Goal: Task Accomplishment & Management: Manage account settings

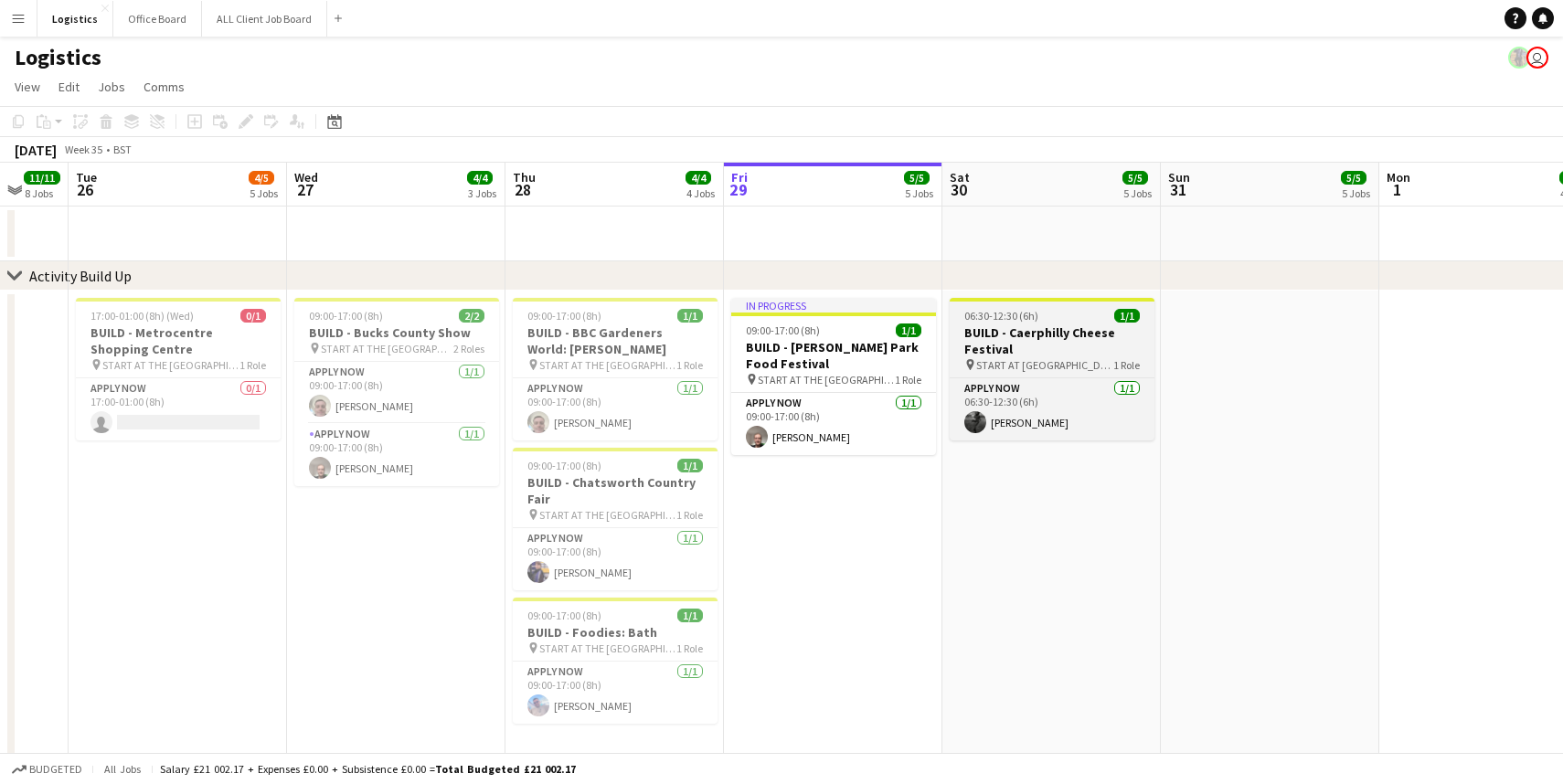
scroll to position [0, 583]
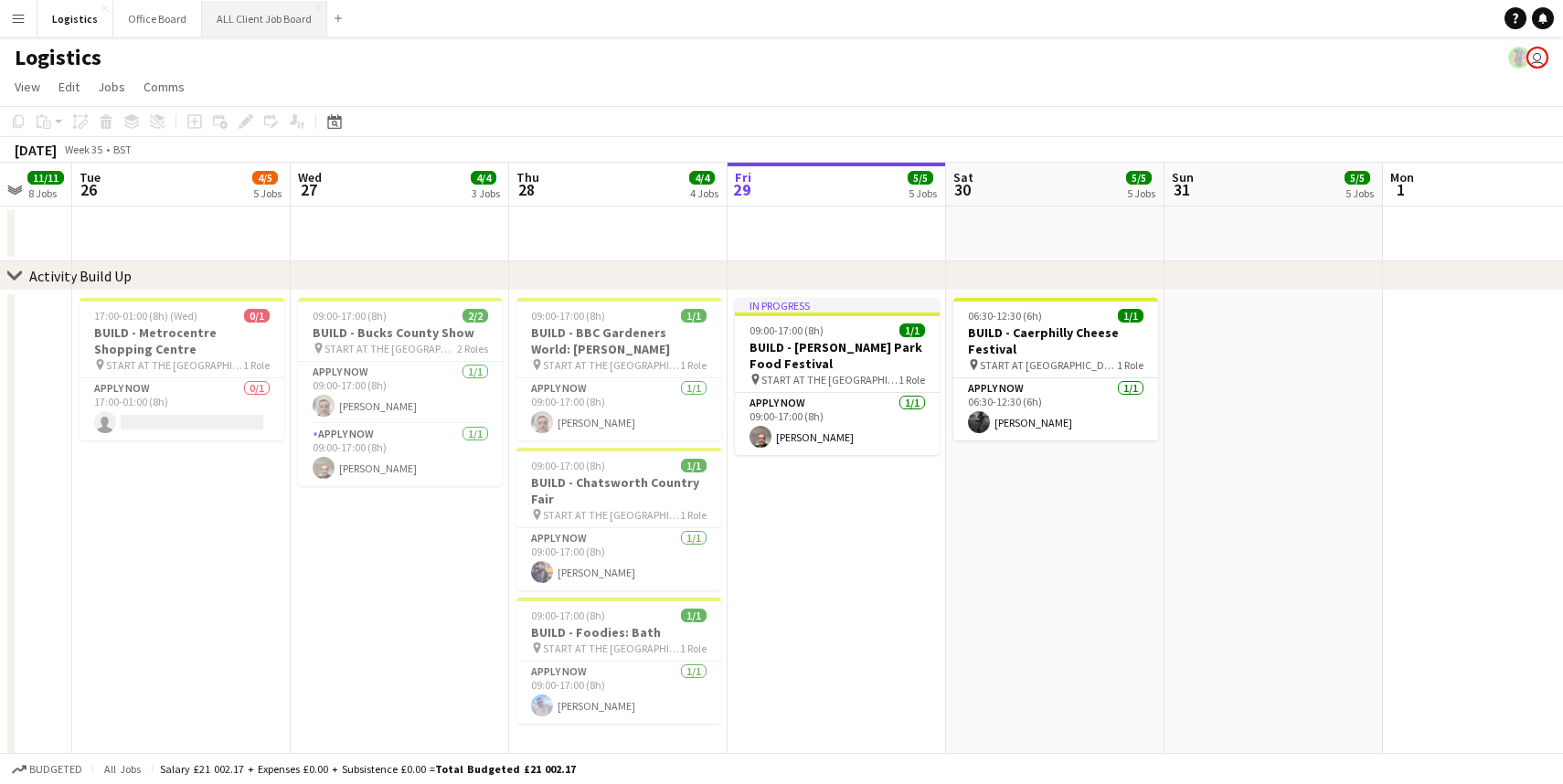
click at [218, 19] on button "ALL Client Job Board Close" at bounding box center [265, 19] width 125 height 36
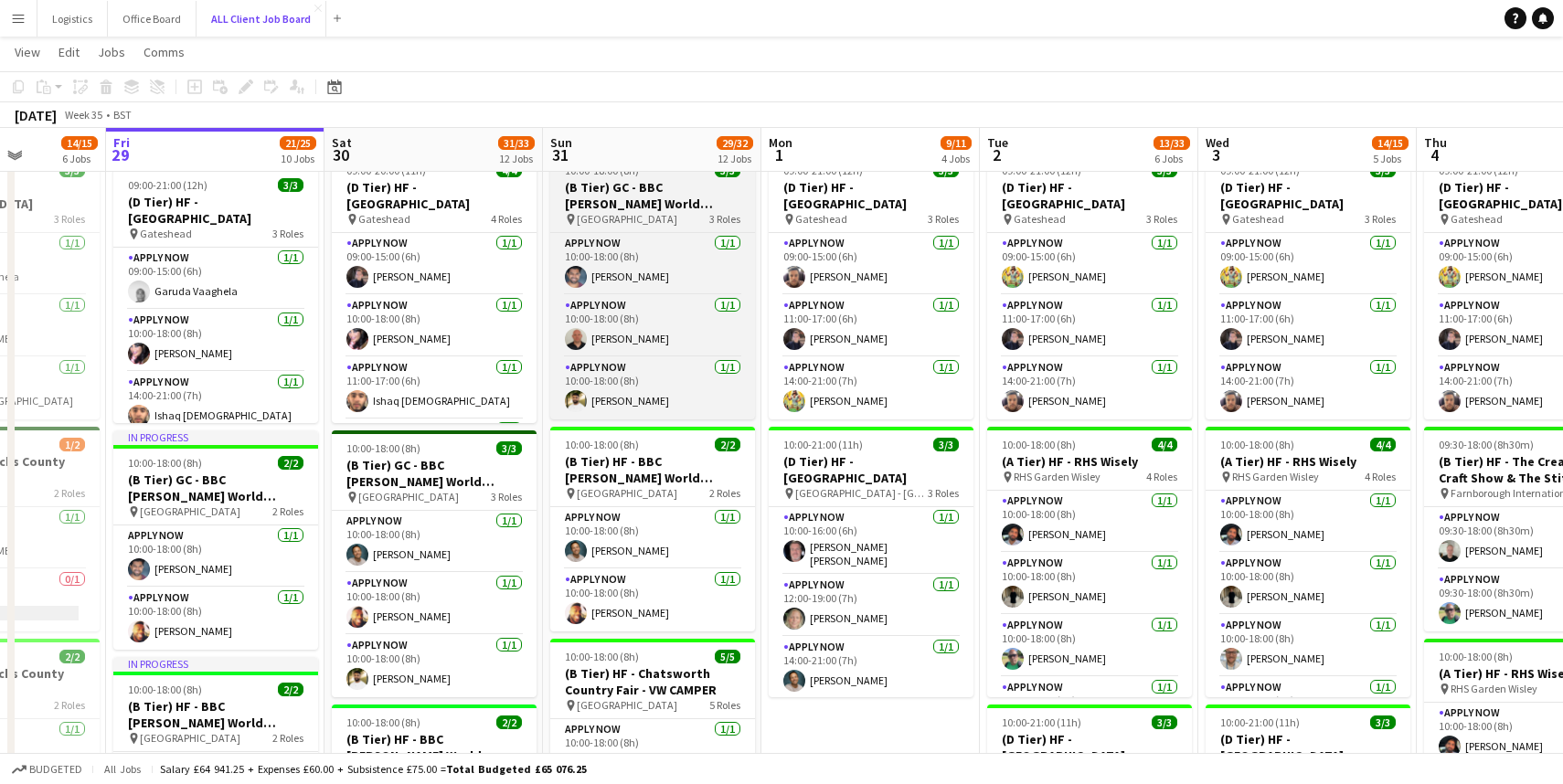
scroll to position [0, 769]
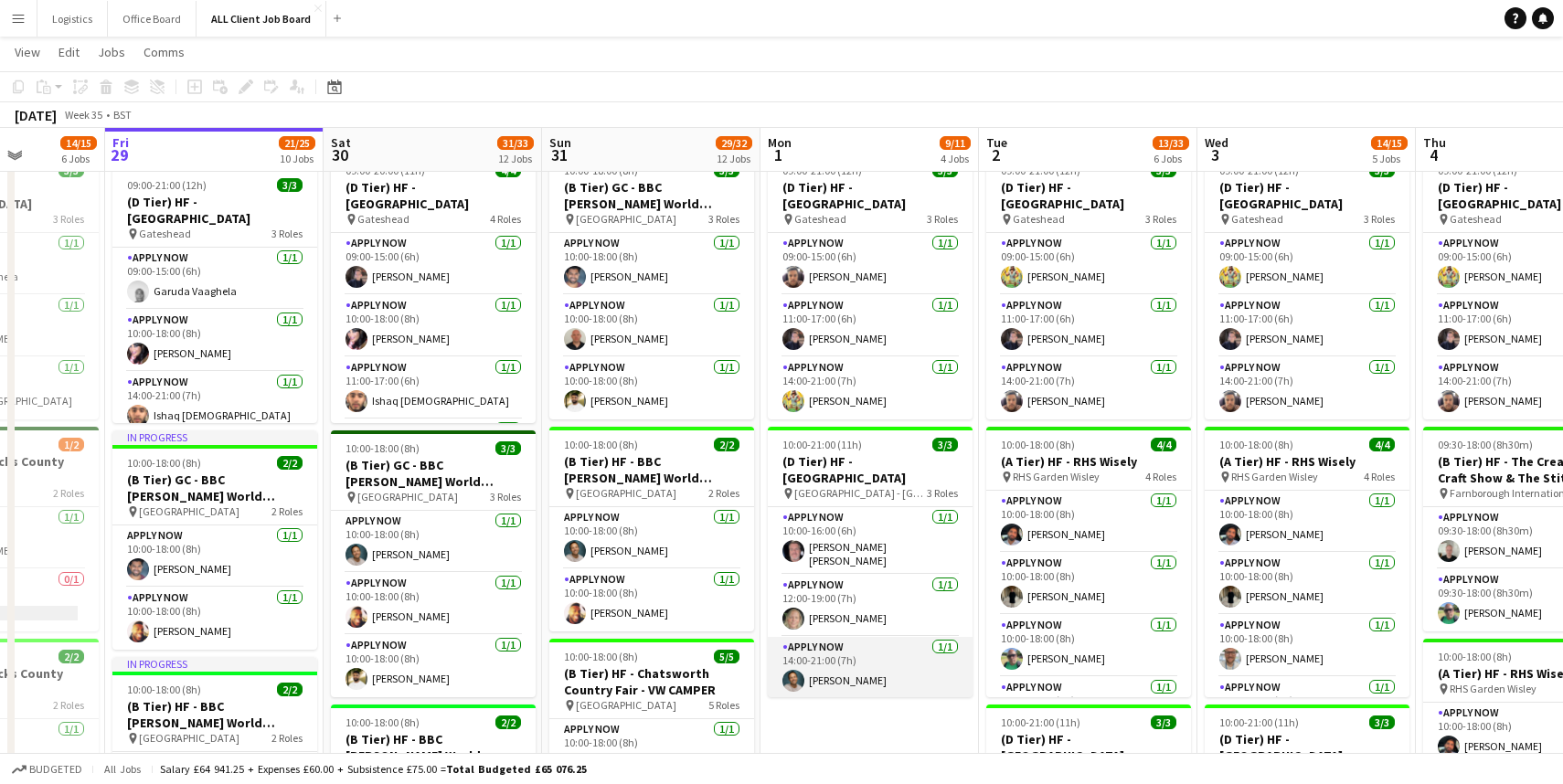
click at [854, 677] on app-card-role "APPLY NOW [DATE] 14:00-21:00 (7h) [PERSON_NAME]" at bounding box center [870, 668] width 205 height 62
click at [843, 672] on app-card-role "APPLY NOW [DATE] 14:00-21:00 (7h) [PERSON_NAME]" at bounding box center [870, 668] width 205 height 62
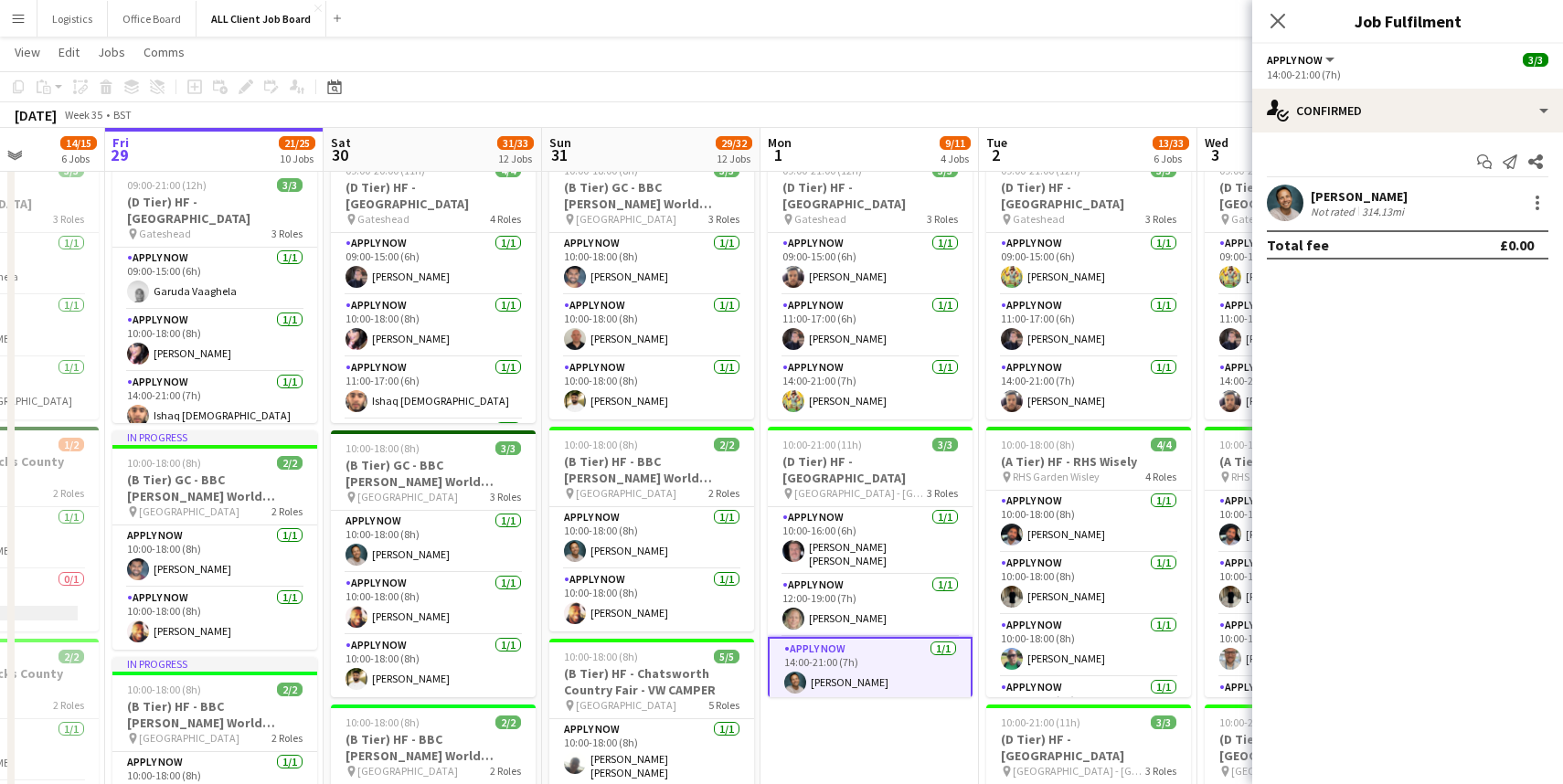
click at [1332, 194] on div "[PERSON_NAME]" at bounding box center [1359, 196] width 97 height 17
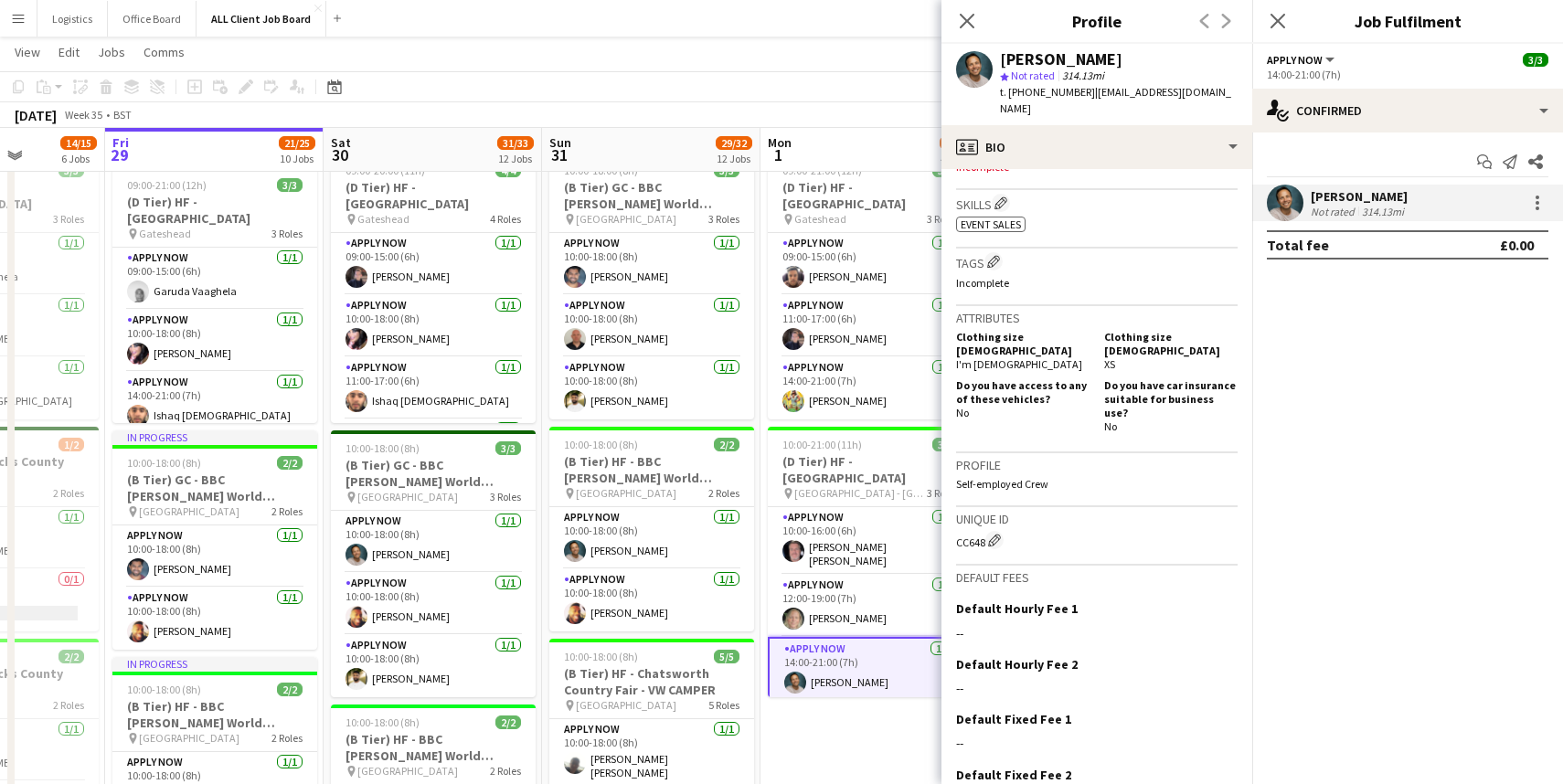
scroll to position [630, 0]
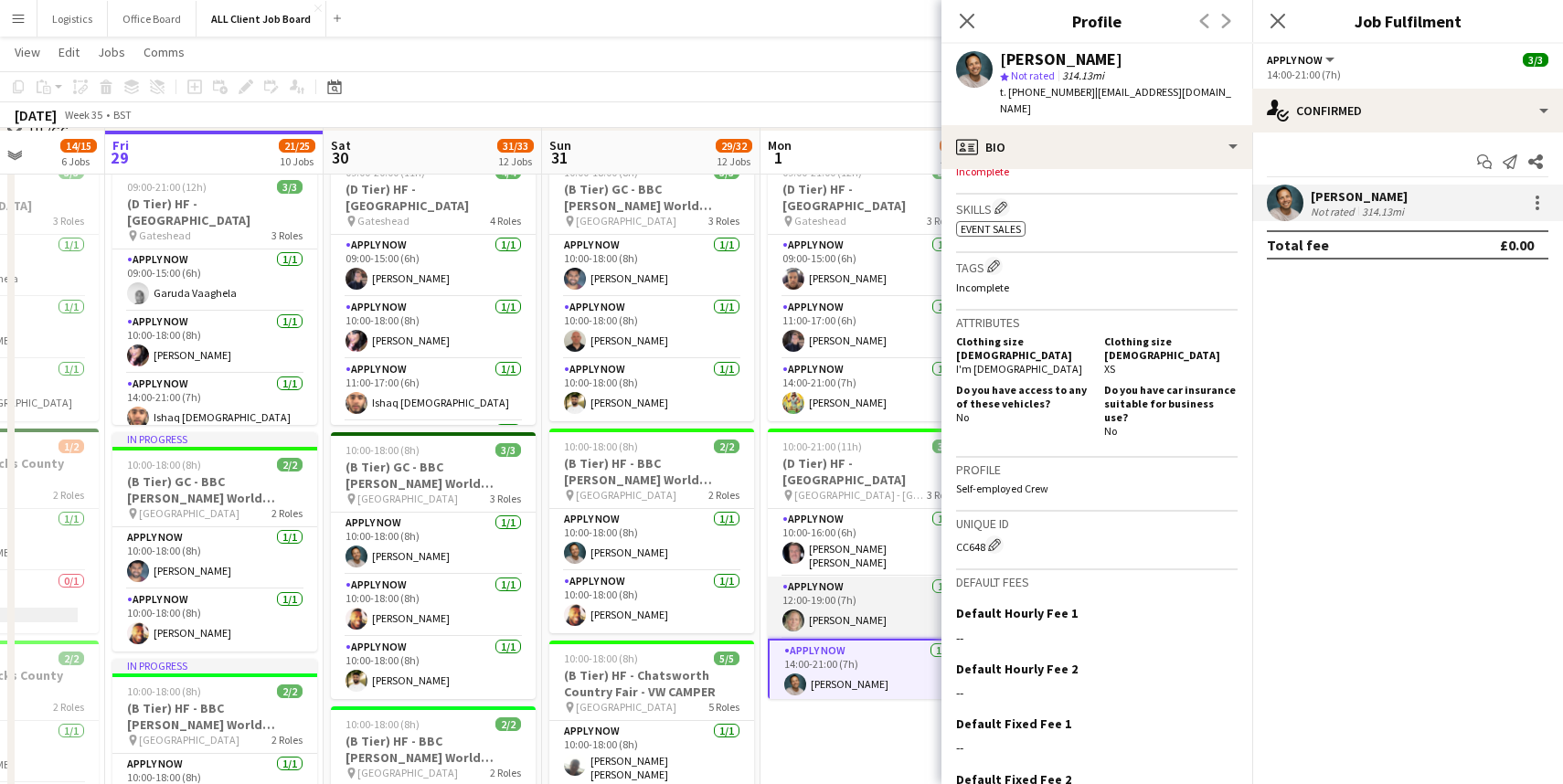
click at [842, 611] on app-card-role "APPLY NOW [DATE] 12:00-19:00 (7h) [PERSON_NAME]" at bounding box center [870, 608] width 205 height 62
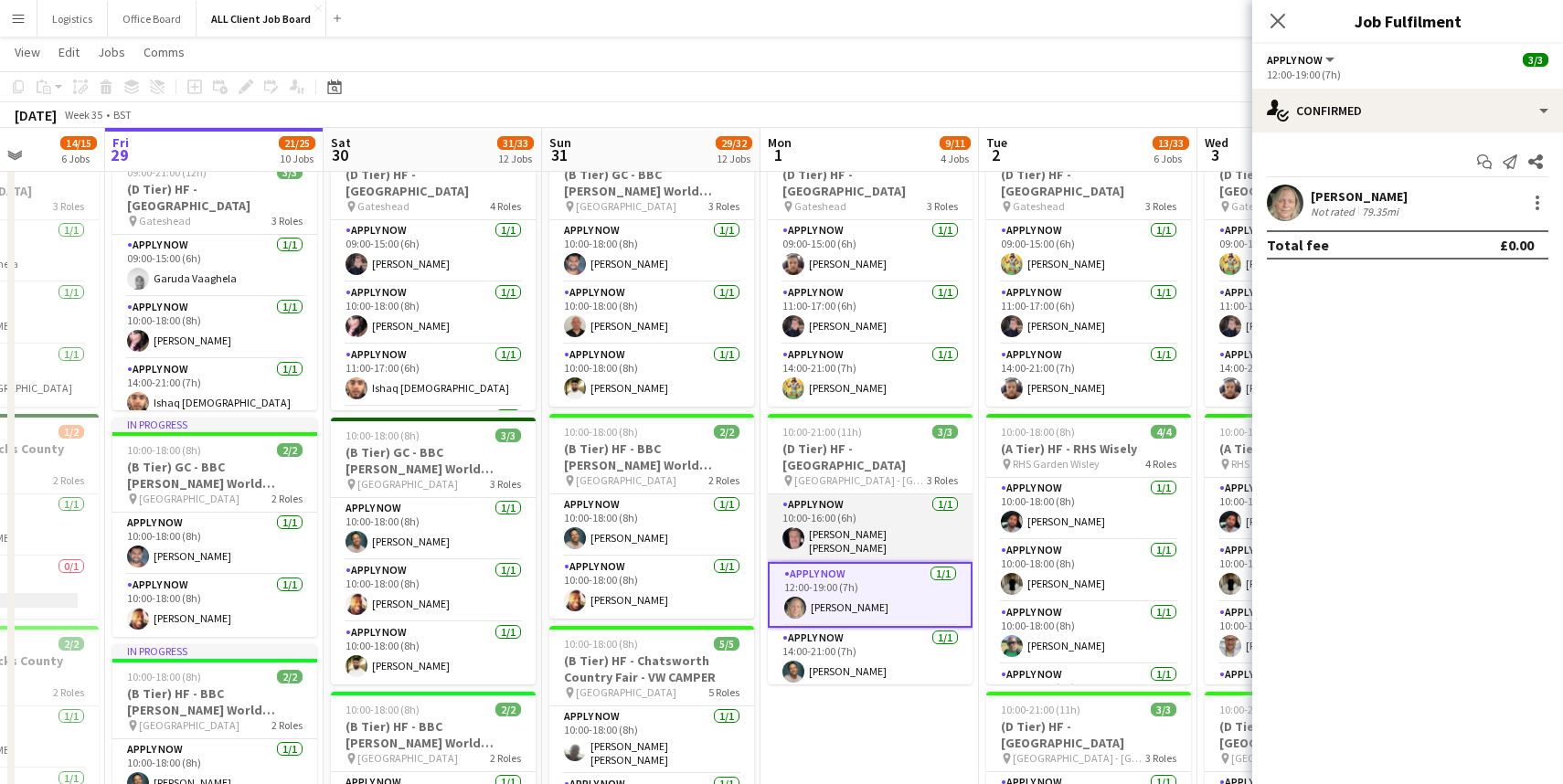
scroll to position [361, 0]
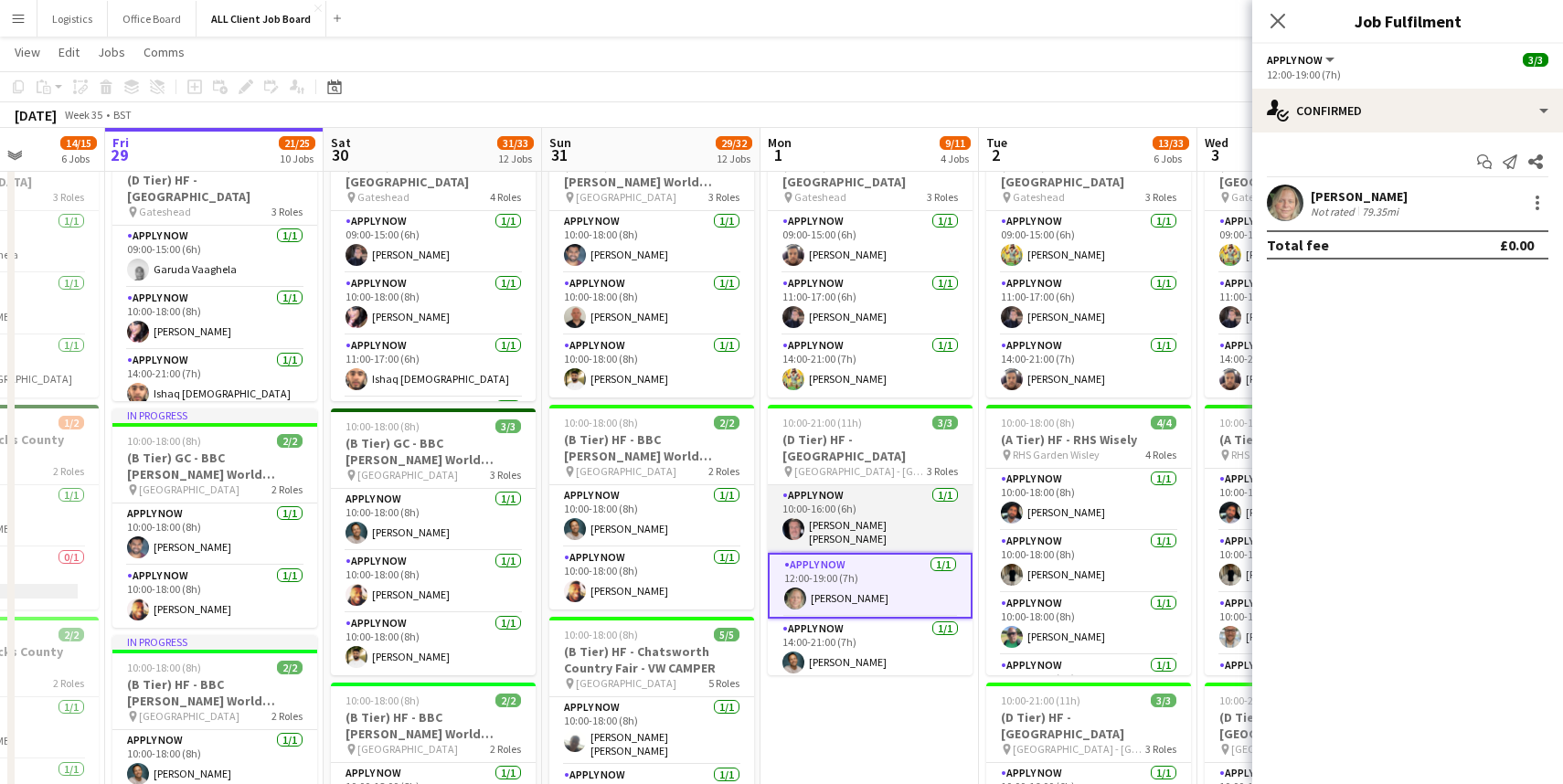
click at [847, 532] on app-card-role "APPLY NOW [DATE] 10:00-16:00 (6h) [PERSON_NAME] [PERSON_NAME]" at bounding box center [870, 518] width 205 height 67
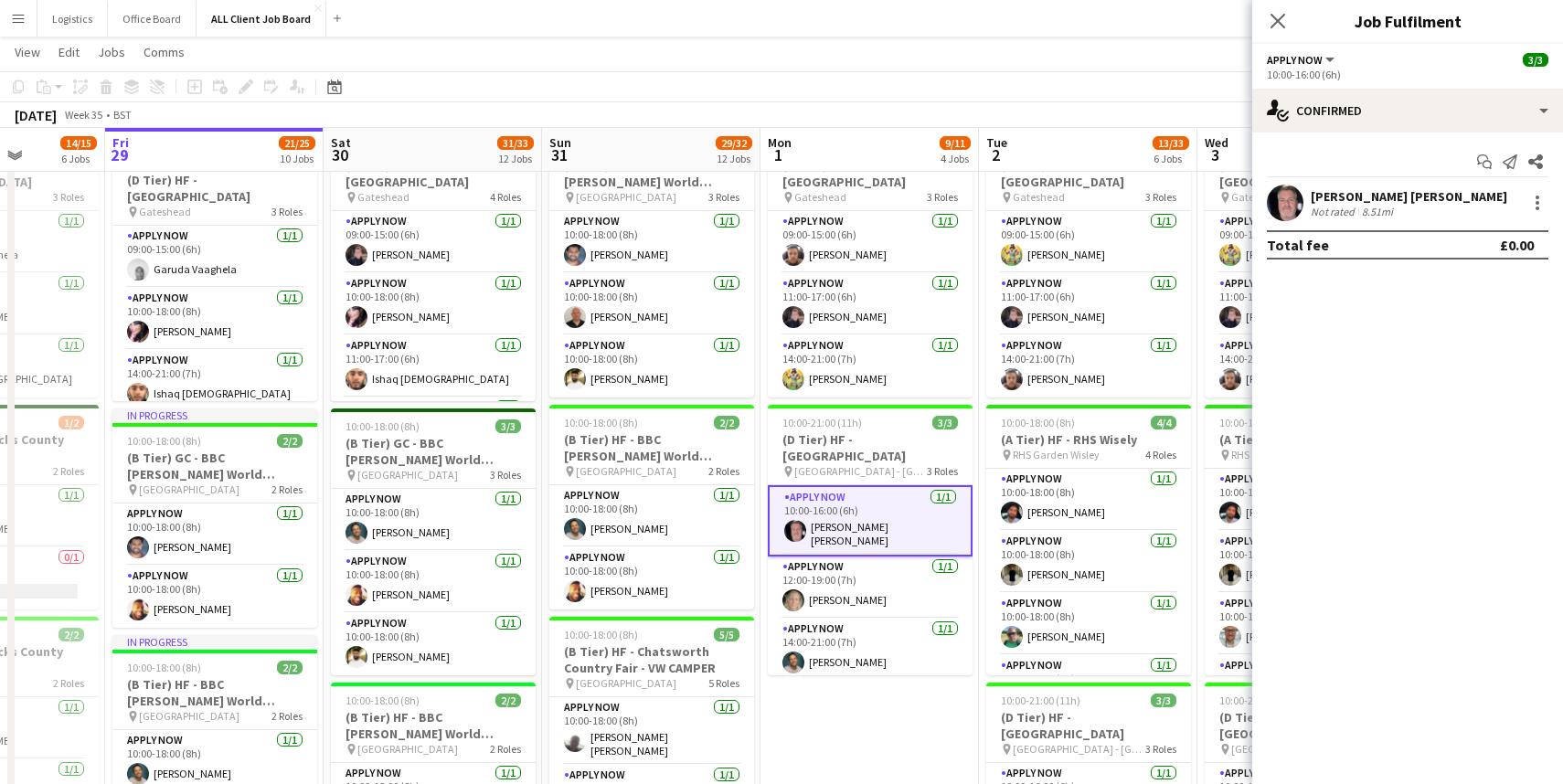
click at [847, 532] on app-card-role "APPLY NOW [DATE] 10:00-16:00 (6h) [PERSON_NAME] [PERSON_NAME]" at bounding box center [870, 520] width 205 height 71
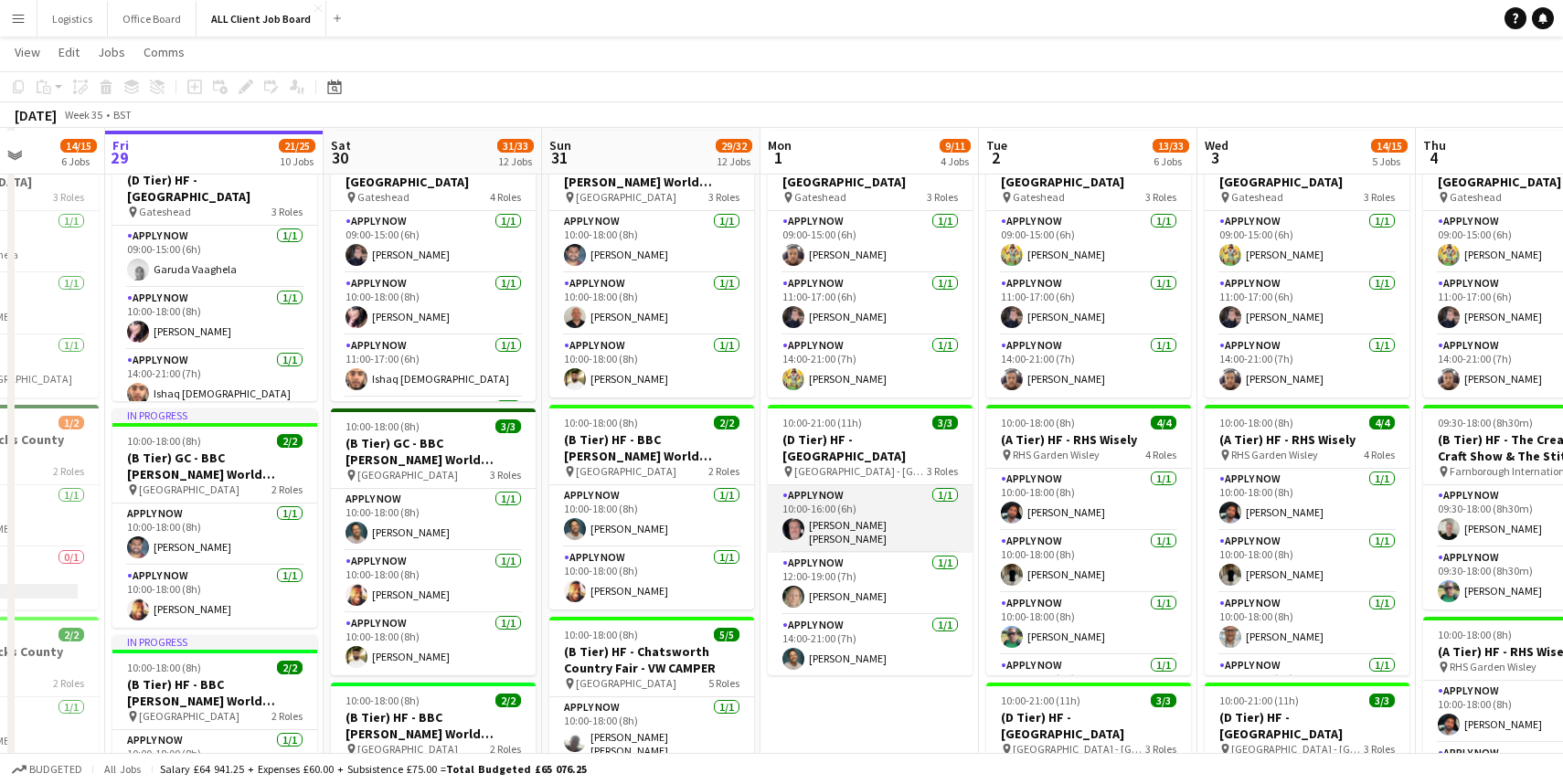
scroll to position [364, 0]
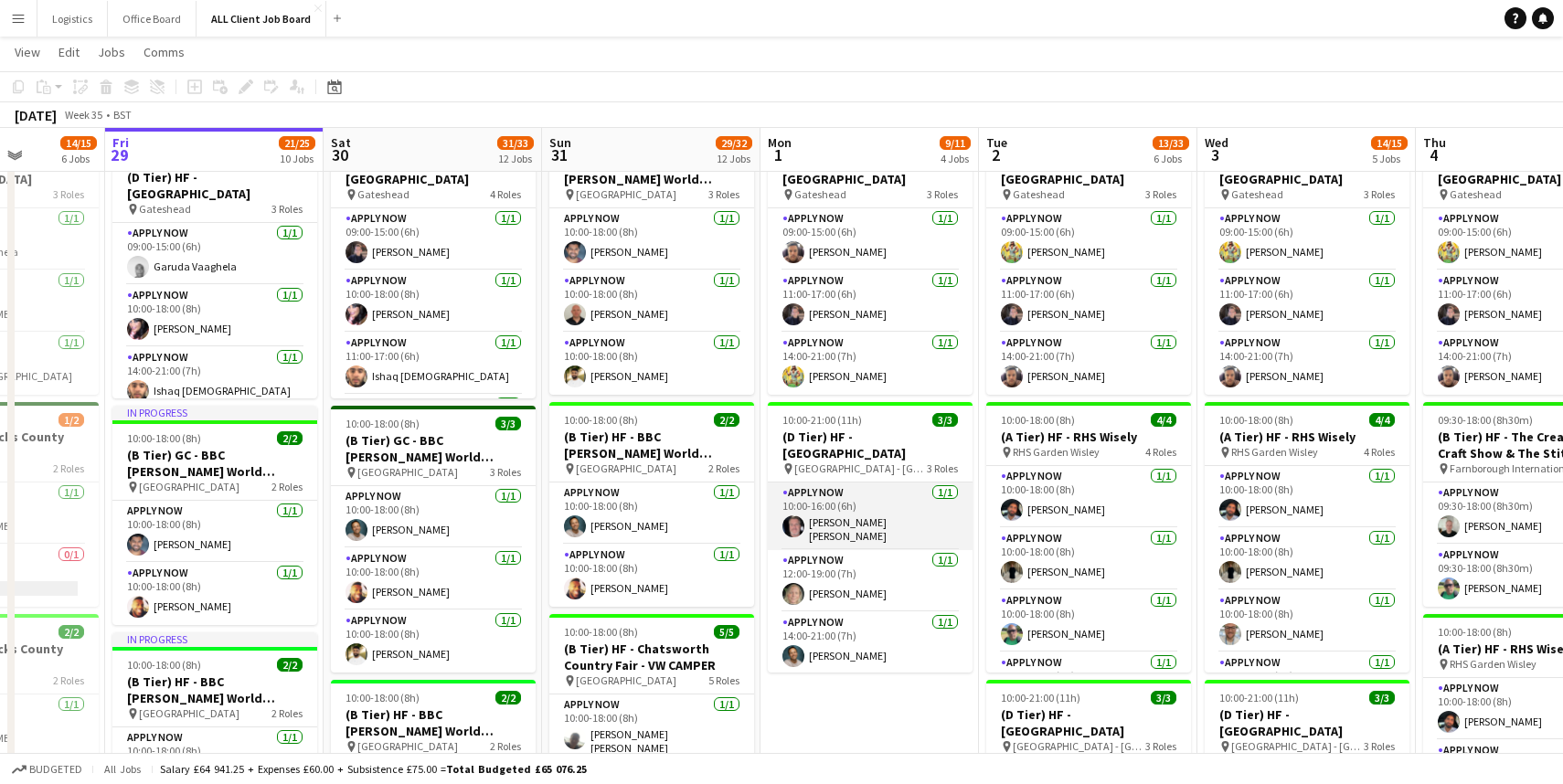
click at [847, 532] on app-card-role "APPLY NOW [DATE] 10:00-16:00 (6h) [PERSON_NAME] [PERSON_NAME]" at bounding box center [870, 516] width 205 height 67
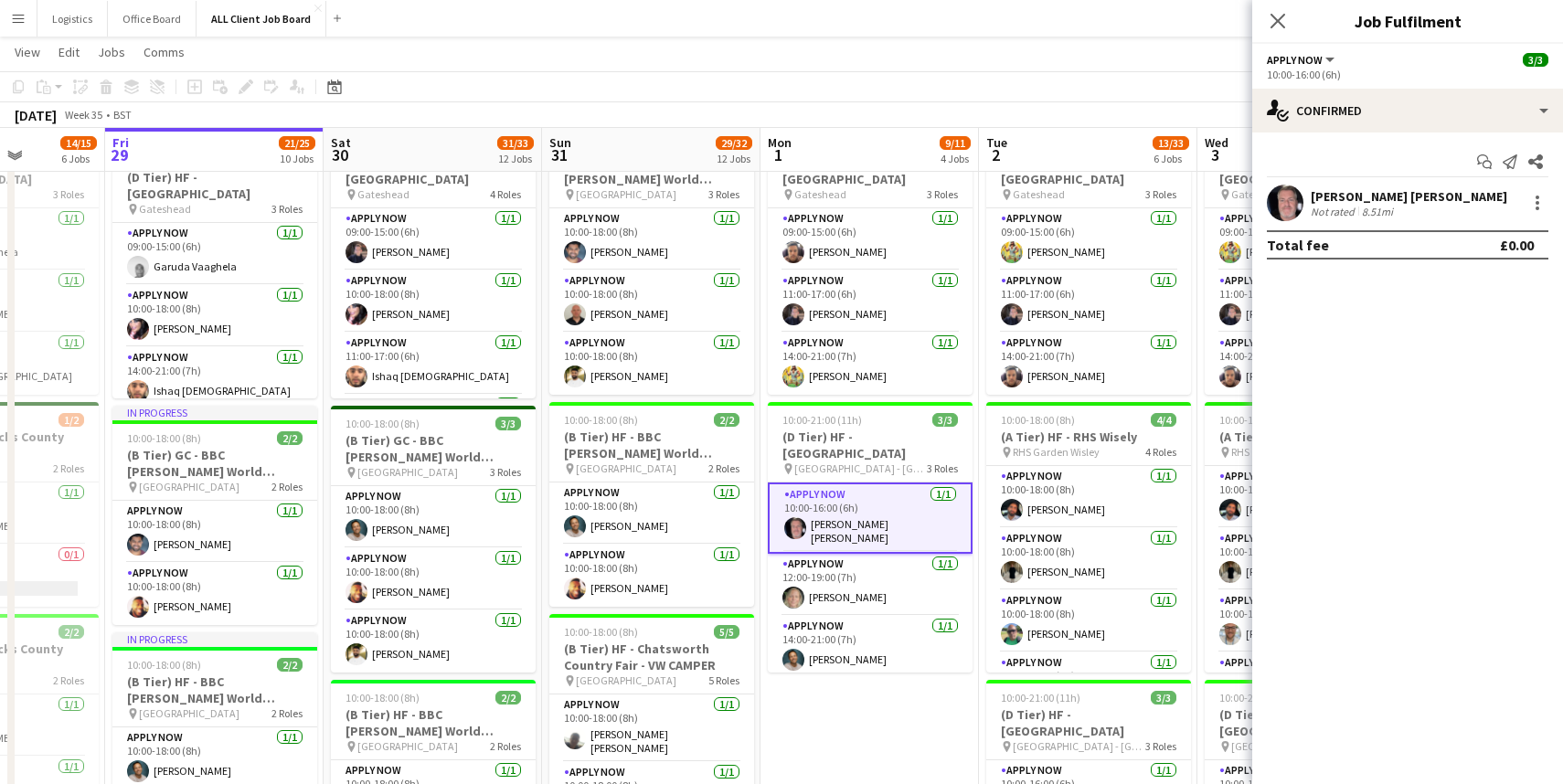
click at [1279, 196] on app-user-avatar at bounding box center [1285, 202] width 36 height 36
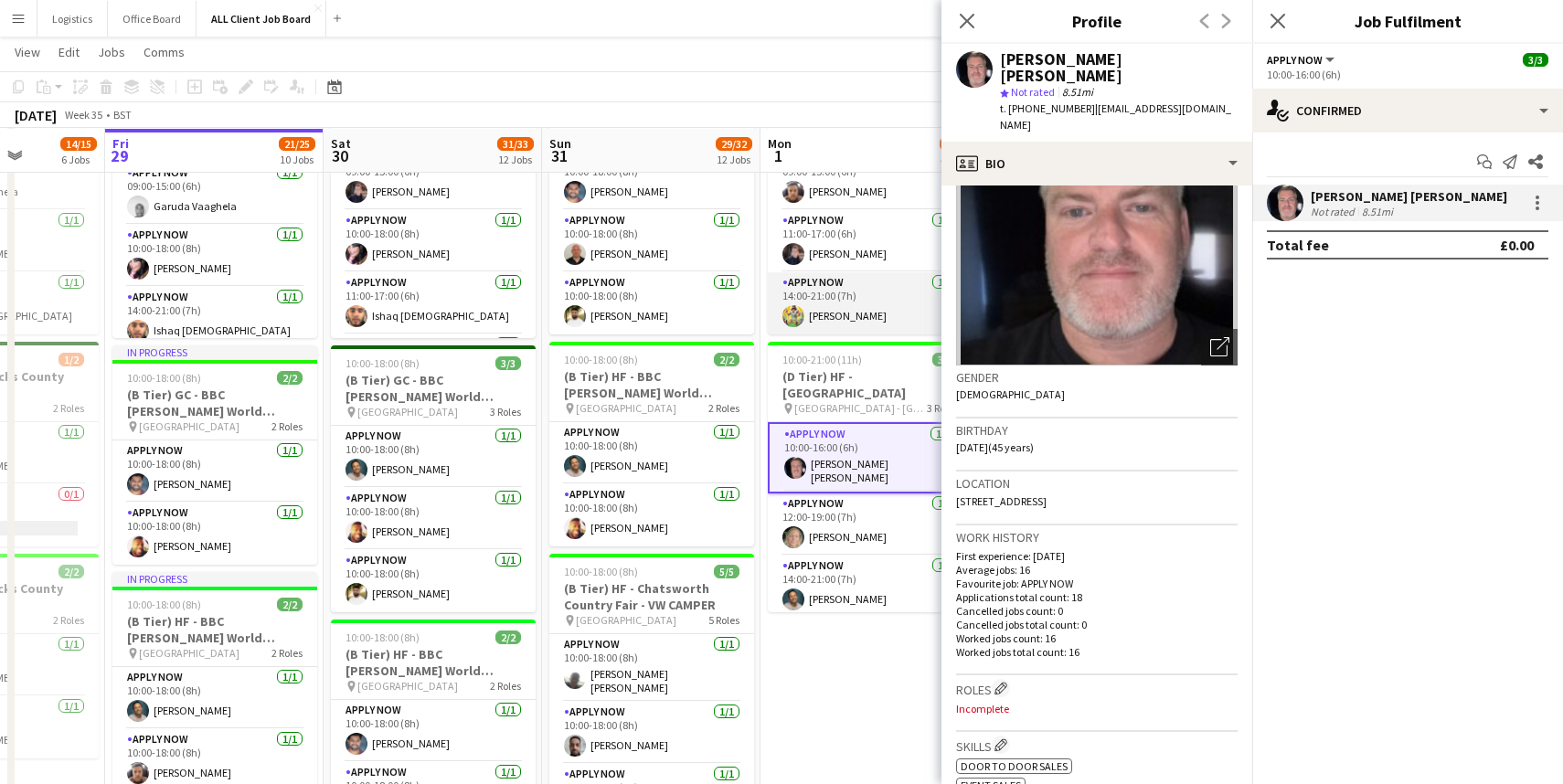
scroll to position [425, 0]
click at [845, 256] on app-card-role "APPLY NOW [DATE] 11:00-17:00 (6h) [PERSON_NAME]" at bounding box center [870, 240] width 205 height 62
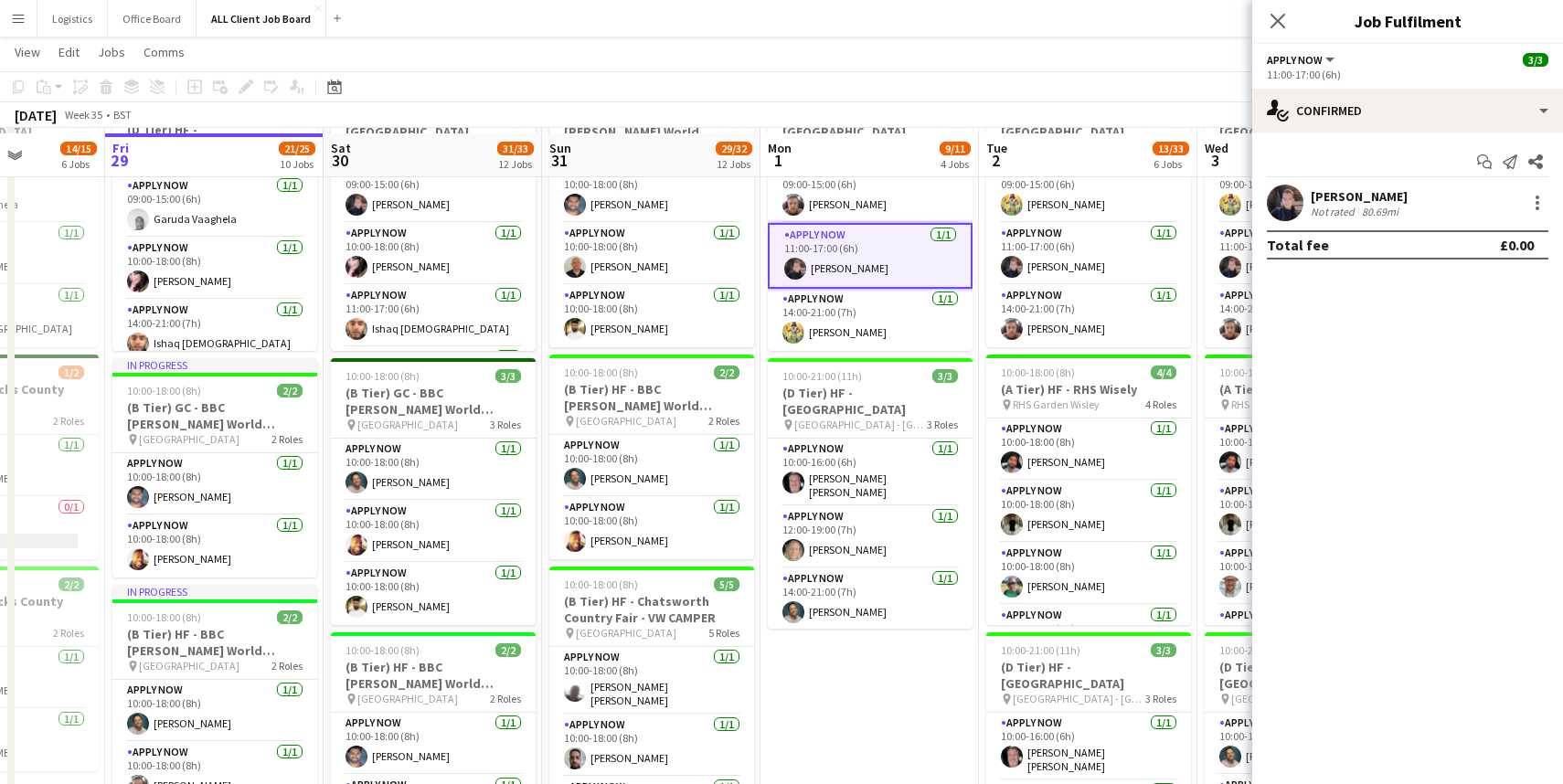
click at [1332, 200] on div "[PERSON_NAME]" at bounding box center [1359, 196] width 97 height 17
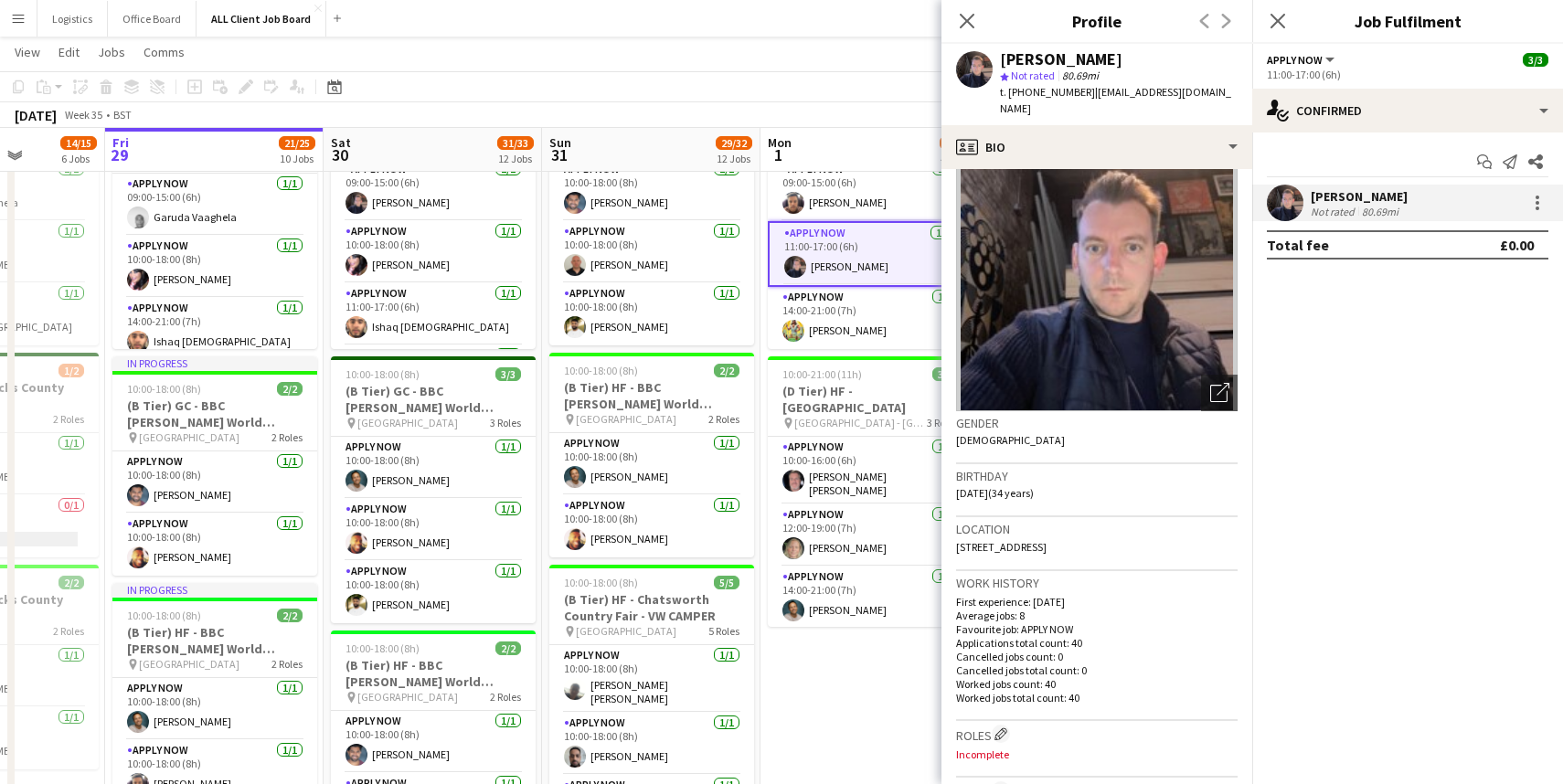
scroll to position [0, 0]
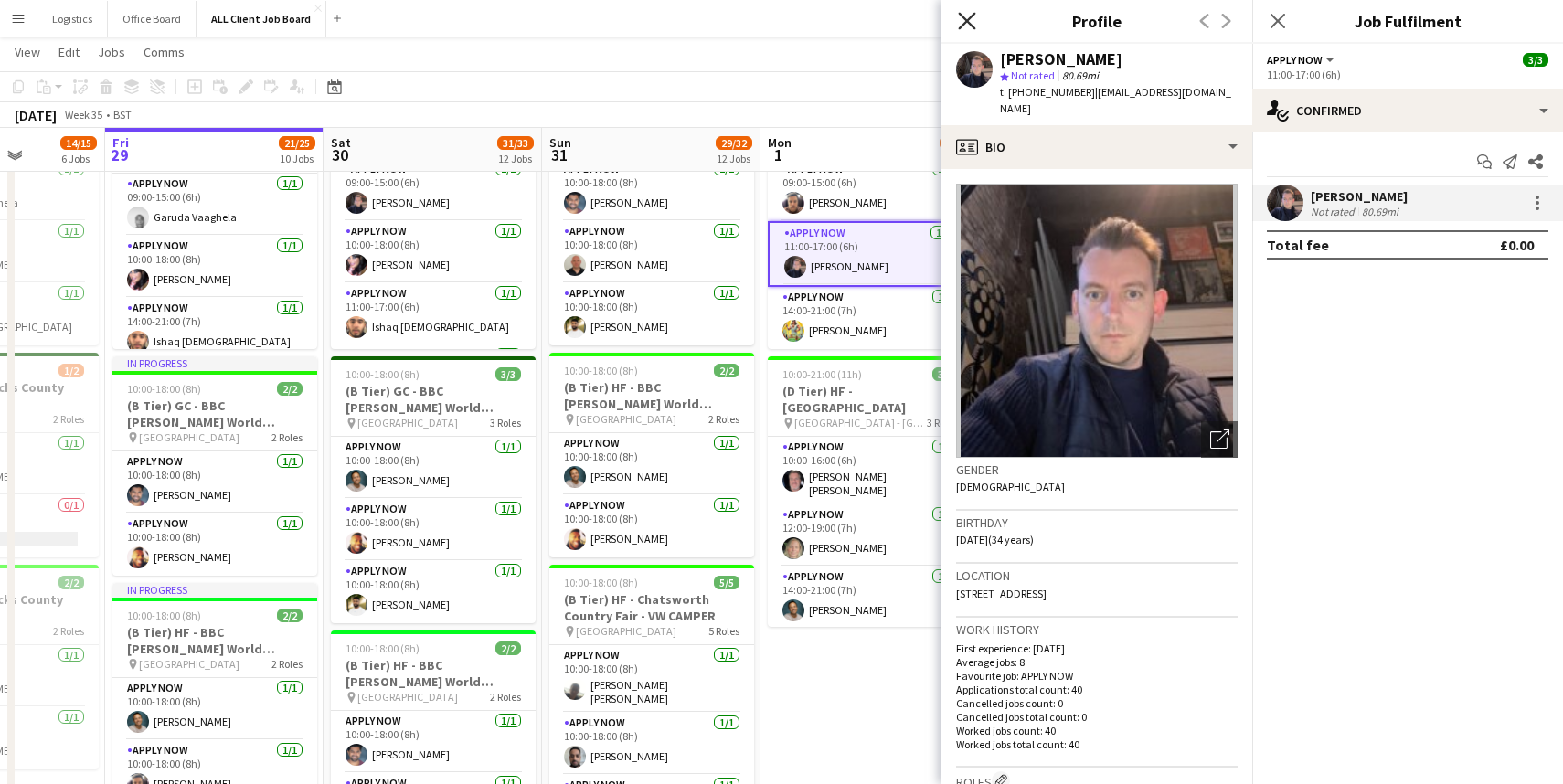
click at [960, 19] on icon "Close pop-in" at bounding box center [967, 21] width 18 height 18
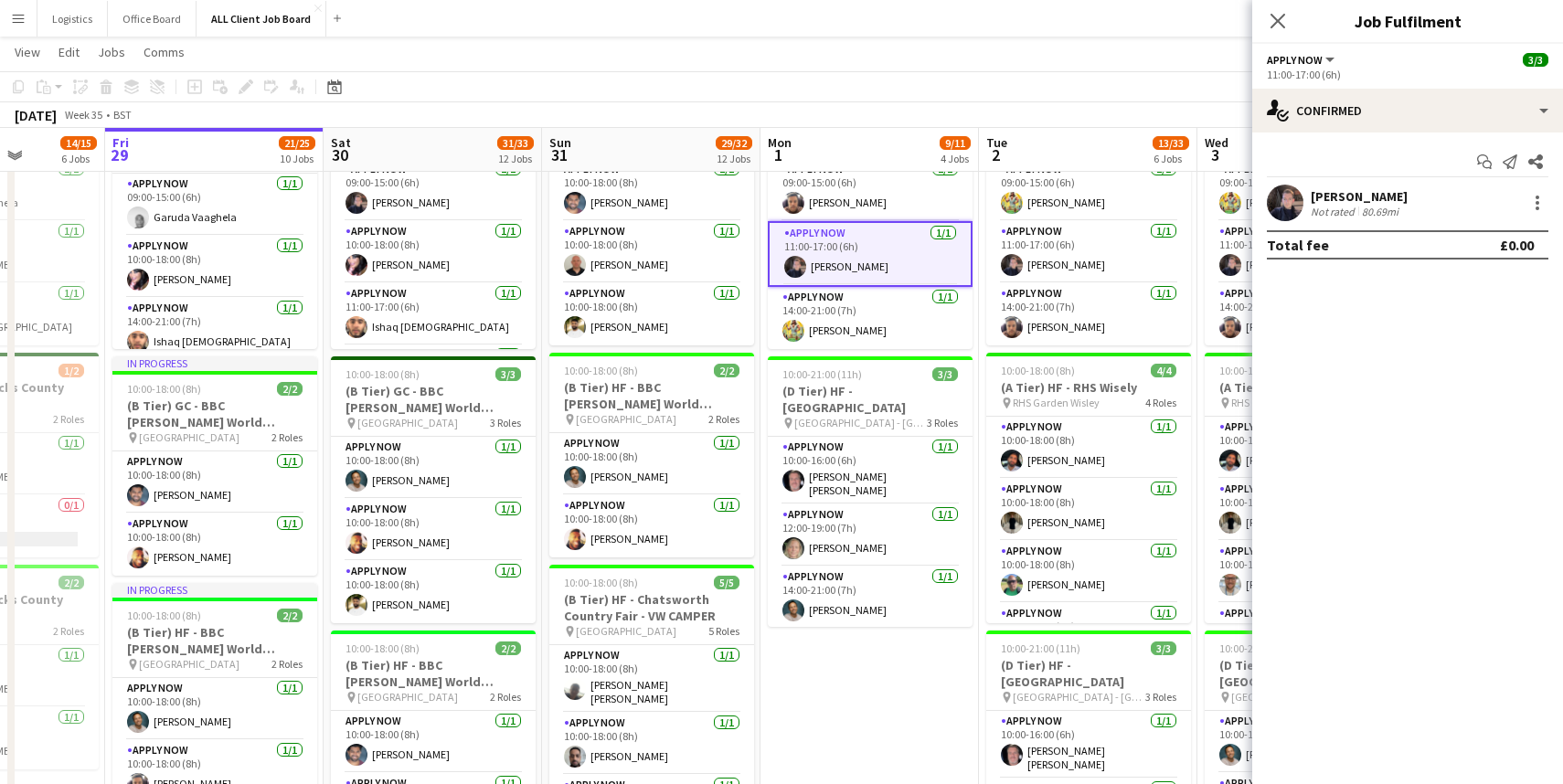
click at [1273, 34] on div "Close pop-in" at bounding box center [1278, 21] width 51 height 42
click at [1275, 27] on icon "Close pop-in" at bounding box center [1278, 21] width 18 height 18
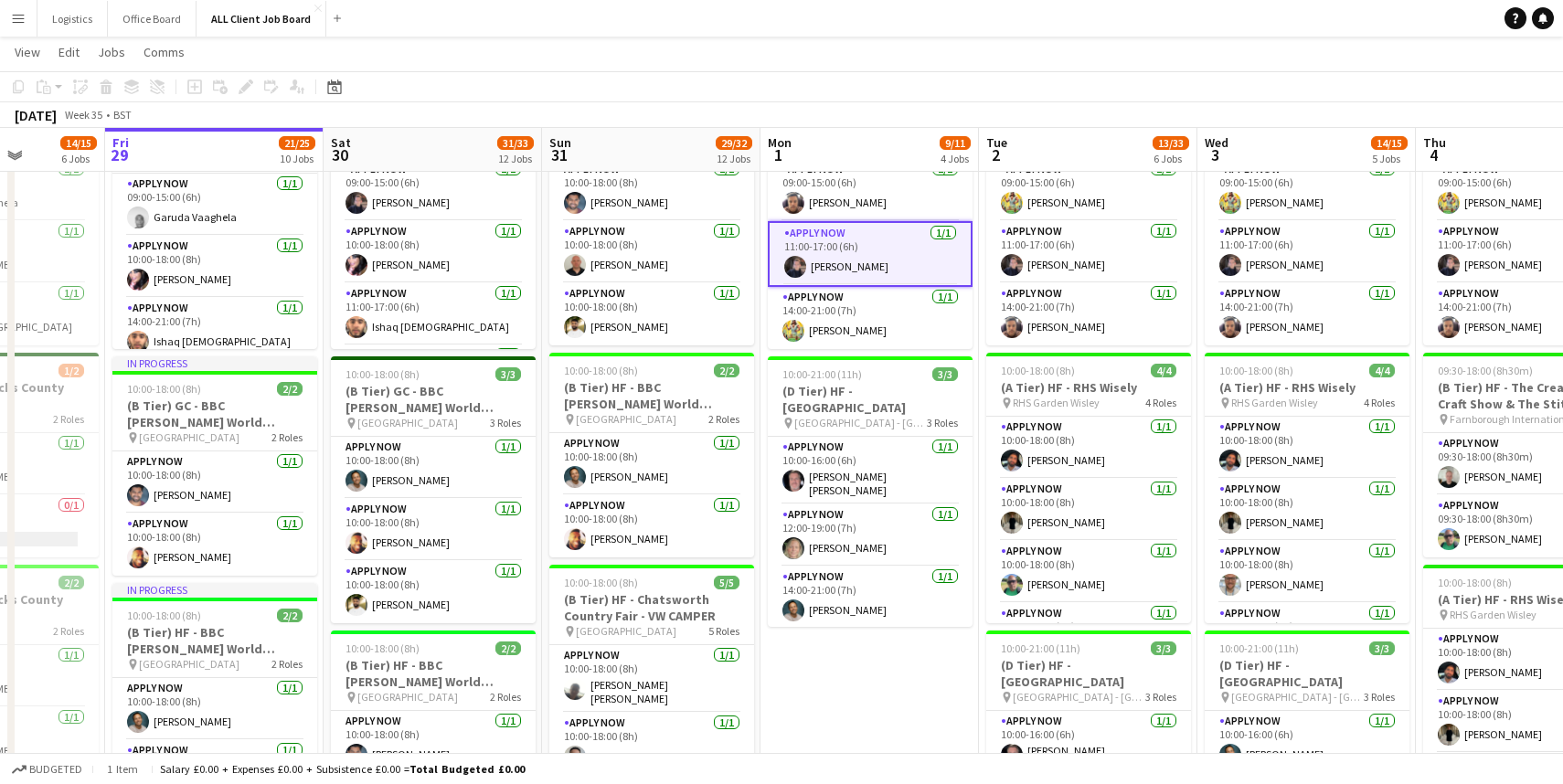
scroll to position [408, 0]
